Goal: Navigation & Orientation: Find specific page/section

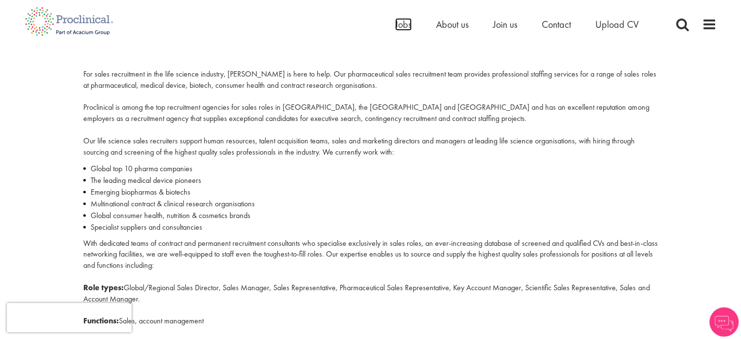
click at [402, 28] on span "Jobs" at bounding box center [403, 24] width 17 height 13
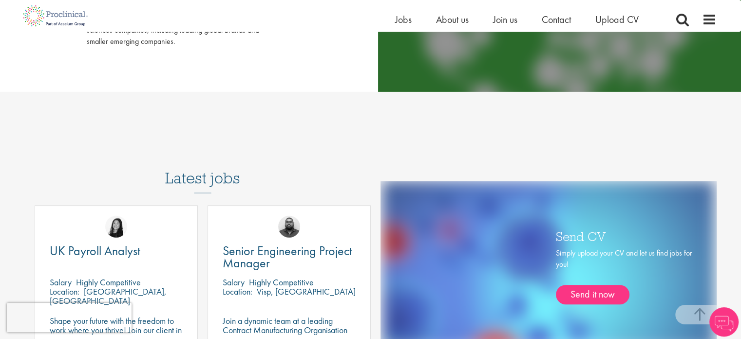
scroll to position [425, 0]
click at [556, 25] on span "Contact" at bounding box center [556, 19] width 29 height 13
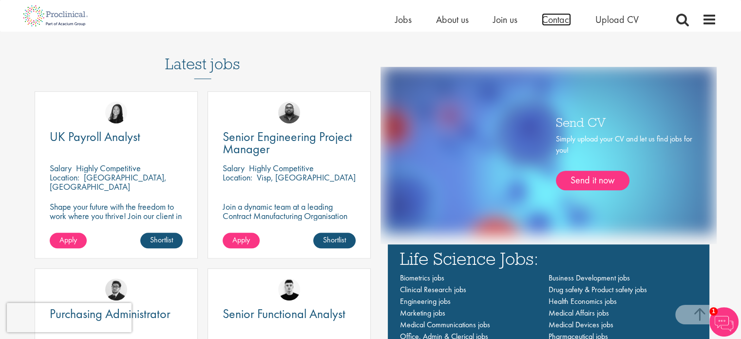
scroll to position [675, 0]
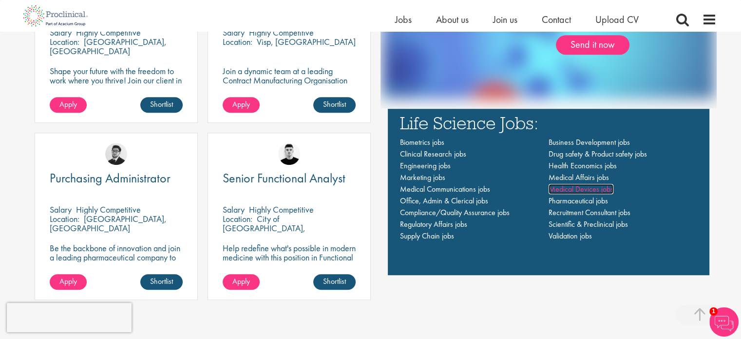
click at [578, 188] on span "Medical Devices jobs" at bounding box center [581, 189] width 65 height 10
click at [582, 187] on span "Medical Devices jobs" at bounding box center [581, 189] width 65 height 10
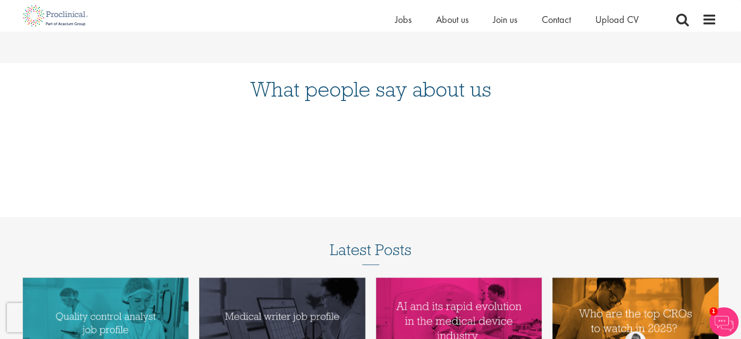
scroll to position [972, 0]
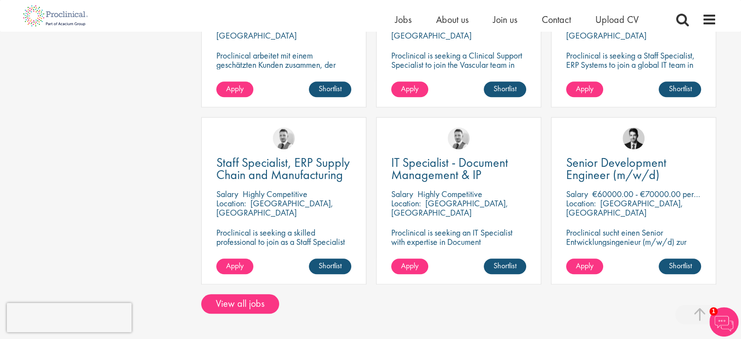
scroll to position [700, 0]
